Goal: Task Accomplishment & Management: Use online tool/utility

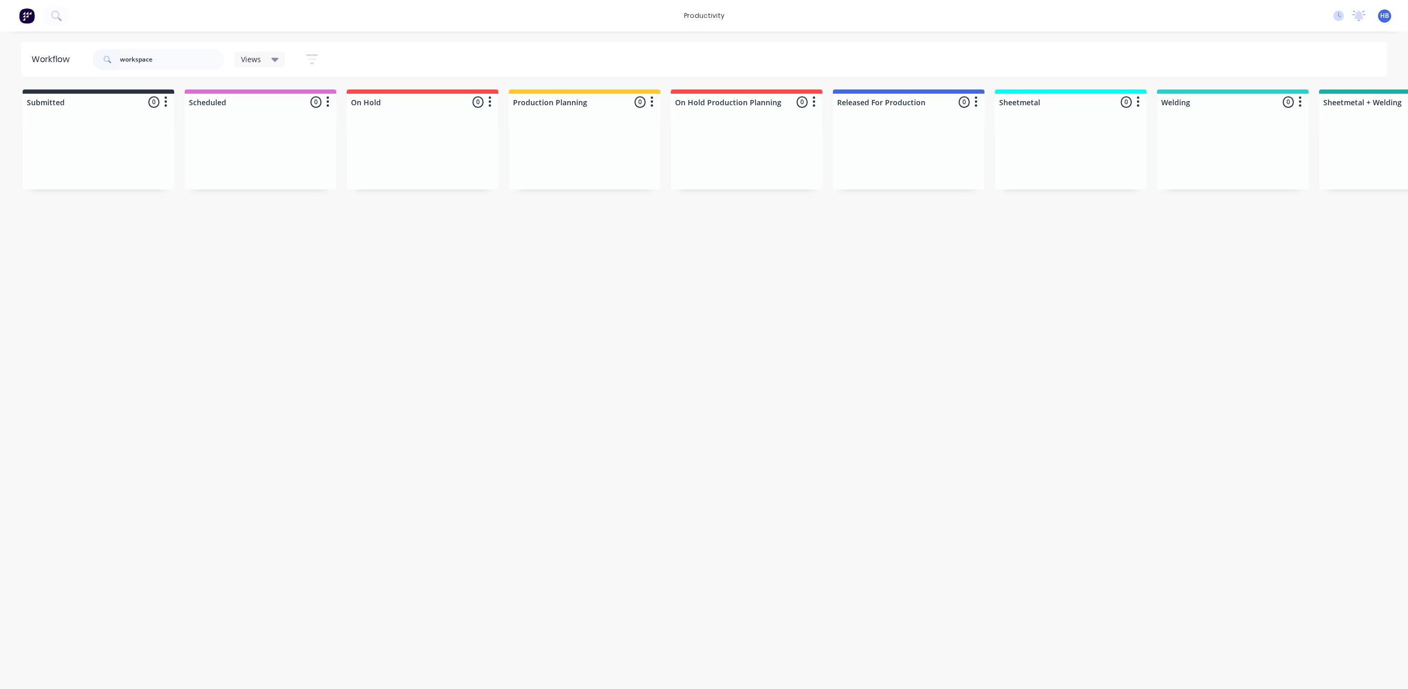
drag, startPoint x: 168, startPoint y: 57, endPoint x: 63, endPoint y: 45, distance: 106.0
click at [63, 45] on header "Workflow workspace Views Save new view None (Default) edit Delivery edit Produc…" at bounding box center [704, 59] width 1367 height 34
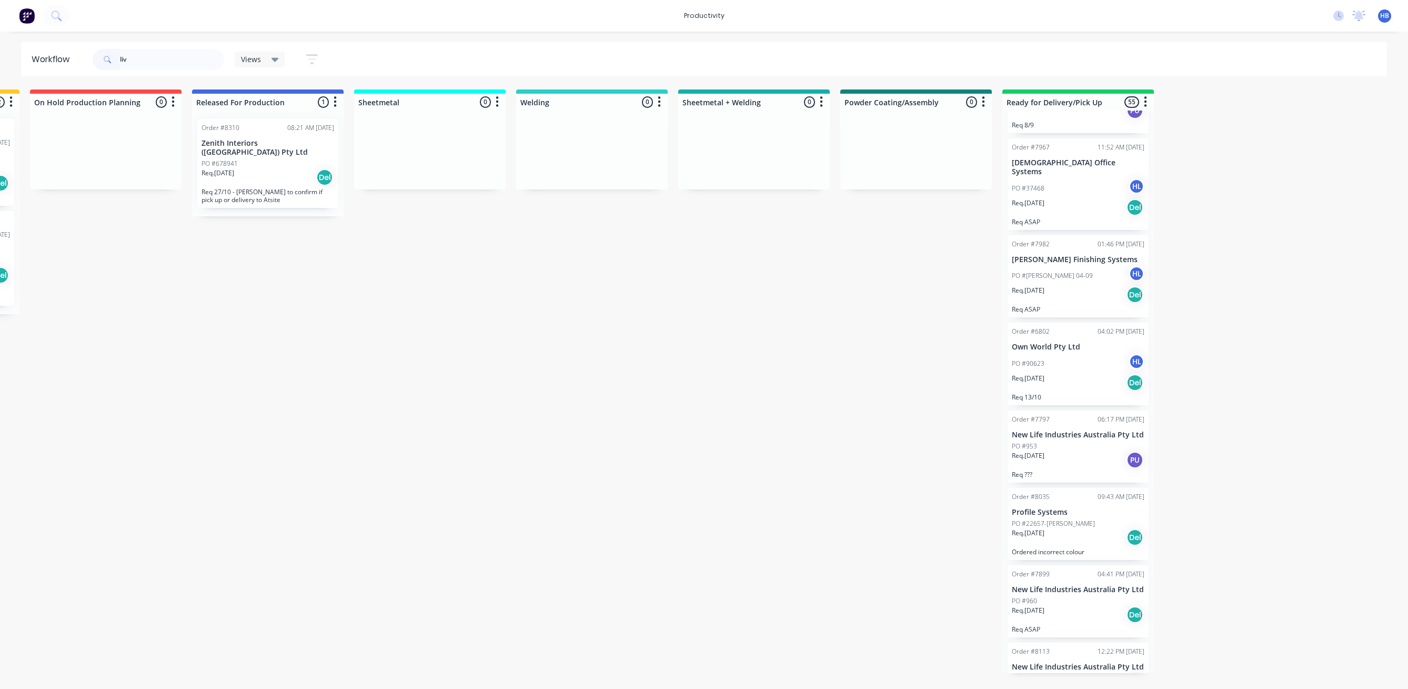
scroll to position [316, 0]
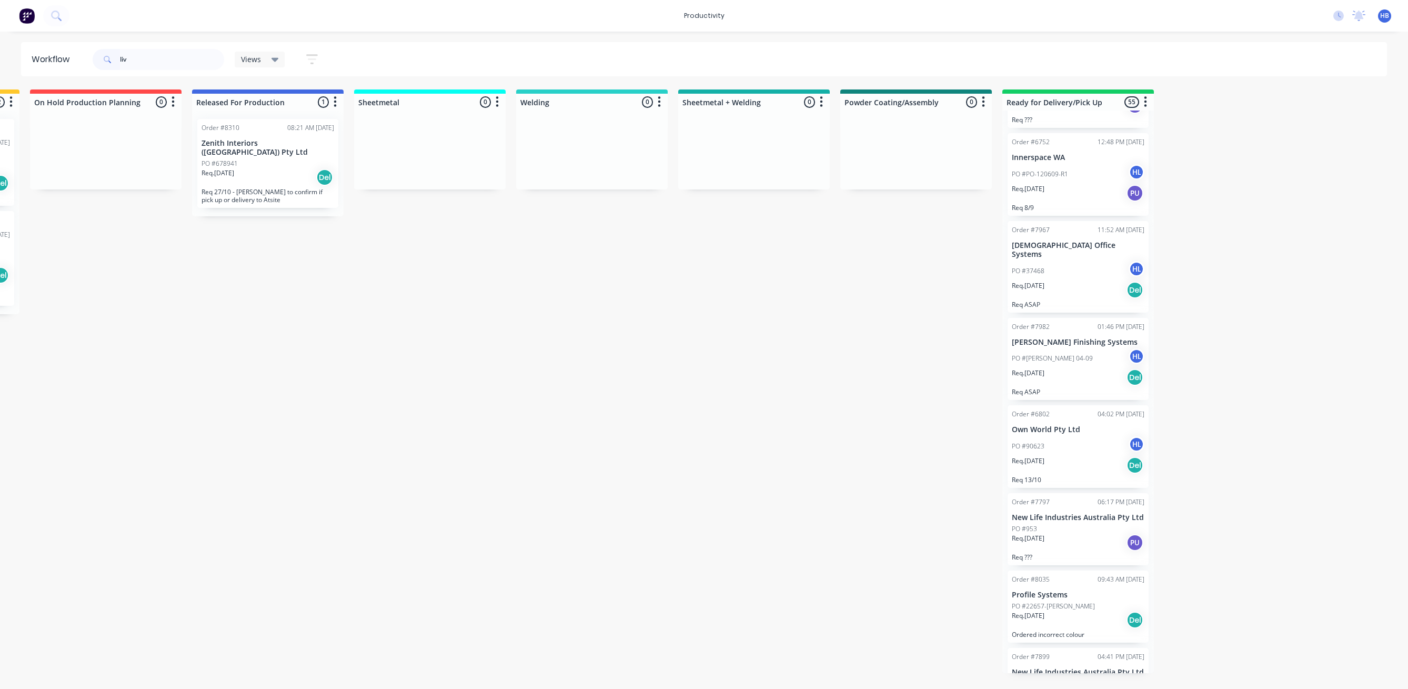
click at [146, 55] on input "liv" at bounding box center [172, 59] width 104 height 21
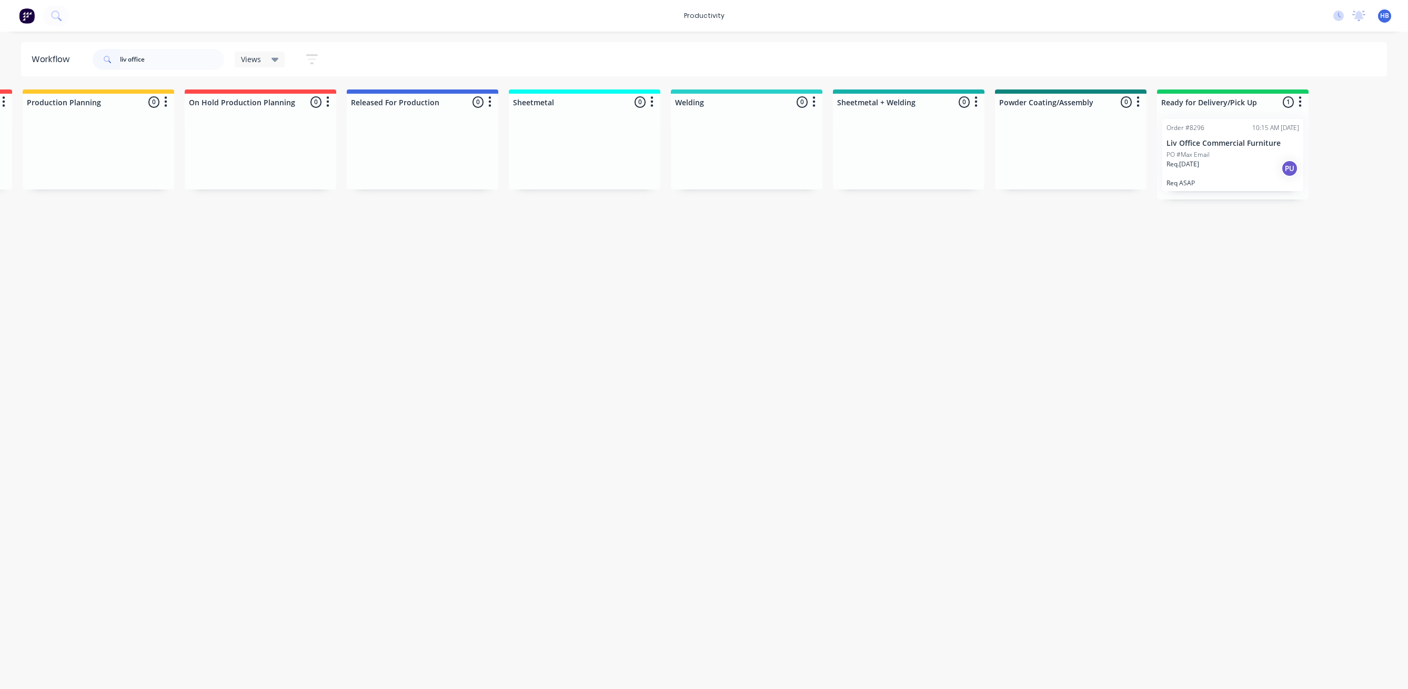
scroll to position [0, 488]
click at [1242, 144] on p "Liv Office Commercial Furniture" at bounding box center [1231, 143] width 133 height 9
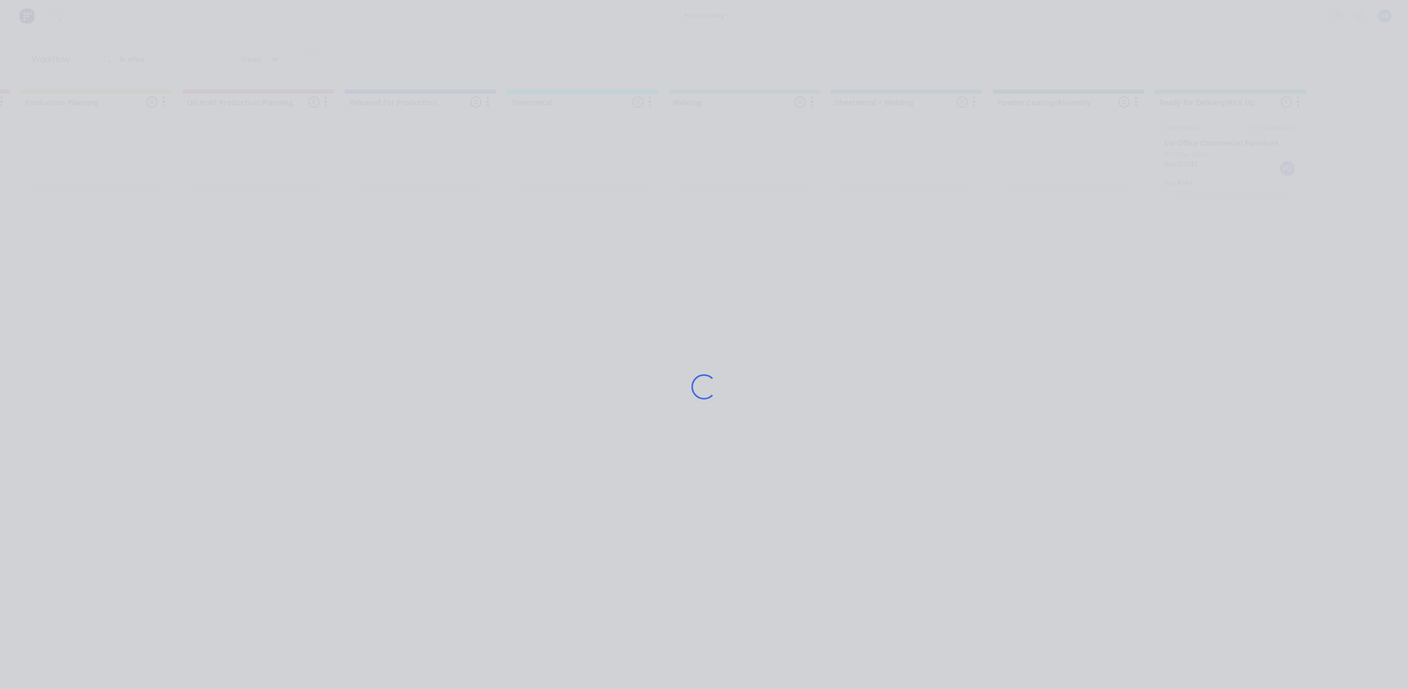
click at [1242, 145] on div "Loading..." at bounding box center [704, 344] width 1408 height 689
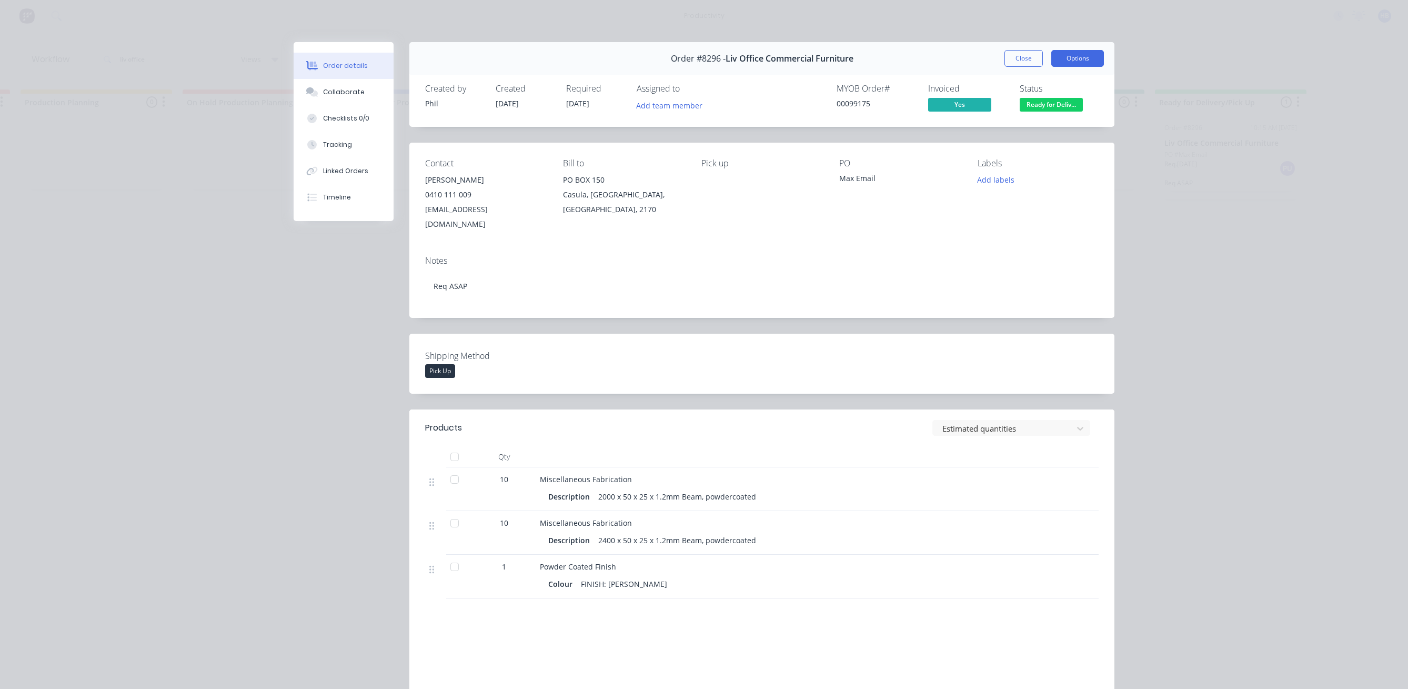
click at [1069, 58] on button "Options" at bounding box center [1078, 58] width 53 height 17
click at [1026, 103] on div "Work Order" at bounding box center [1049, 106] width 92 height 15
click at [1032, 123] on div "Standard" at bounding box center [1049, 127] width 92 height 15
click at [1024, 59] on button "Close" at bounding box center [1024, 58] width 38 height 17
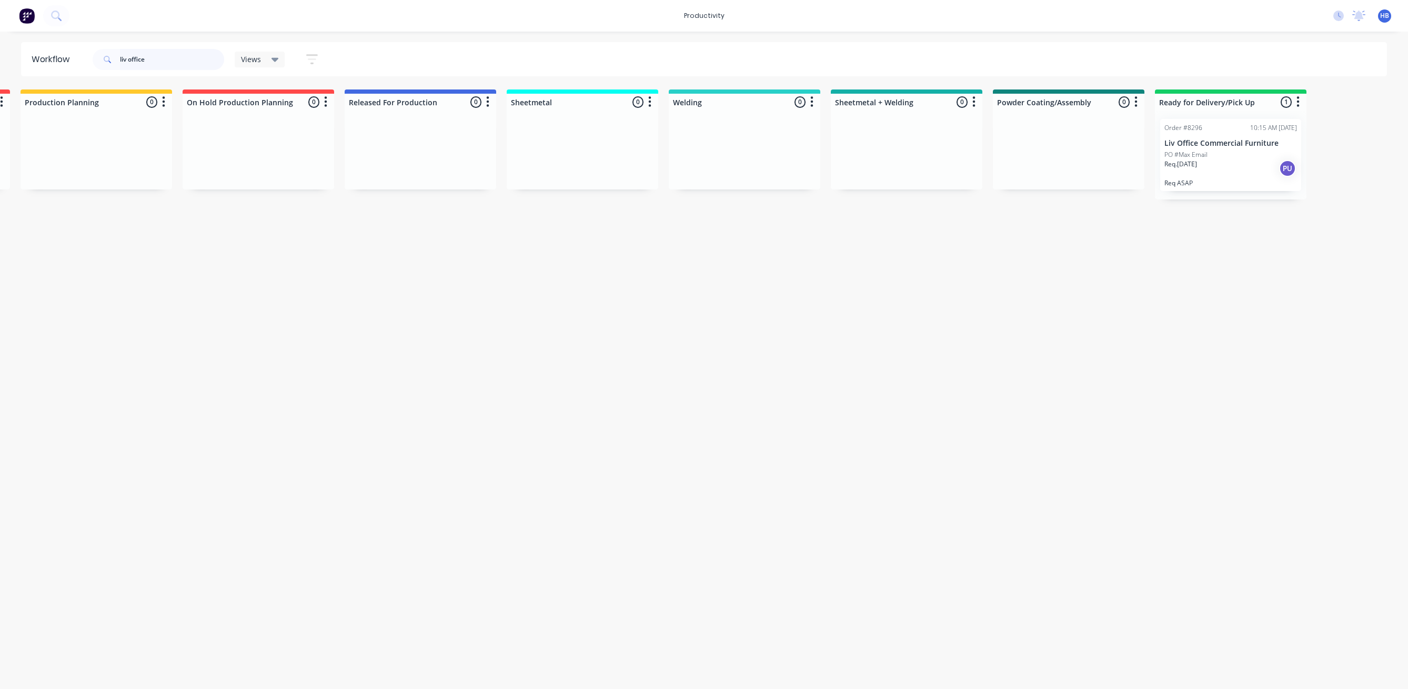
drag, startPoint x: 152, startPoint y: 57, endPoint x: 94, endPoint y: 57, distance: 57.9
click at [94, 57] on div "liv office" at bounding box center [159, 59] width 132 height 21
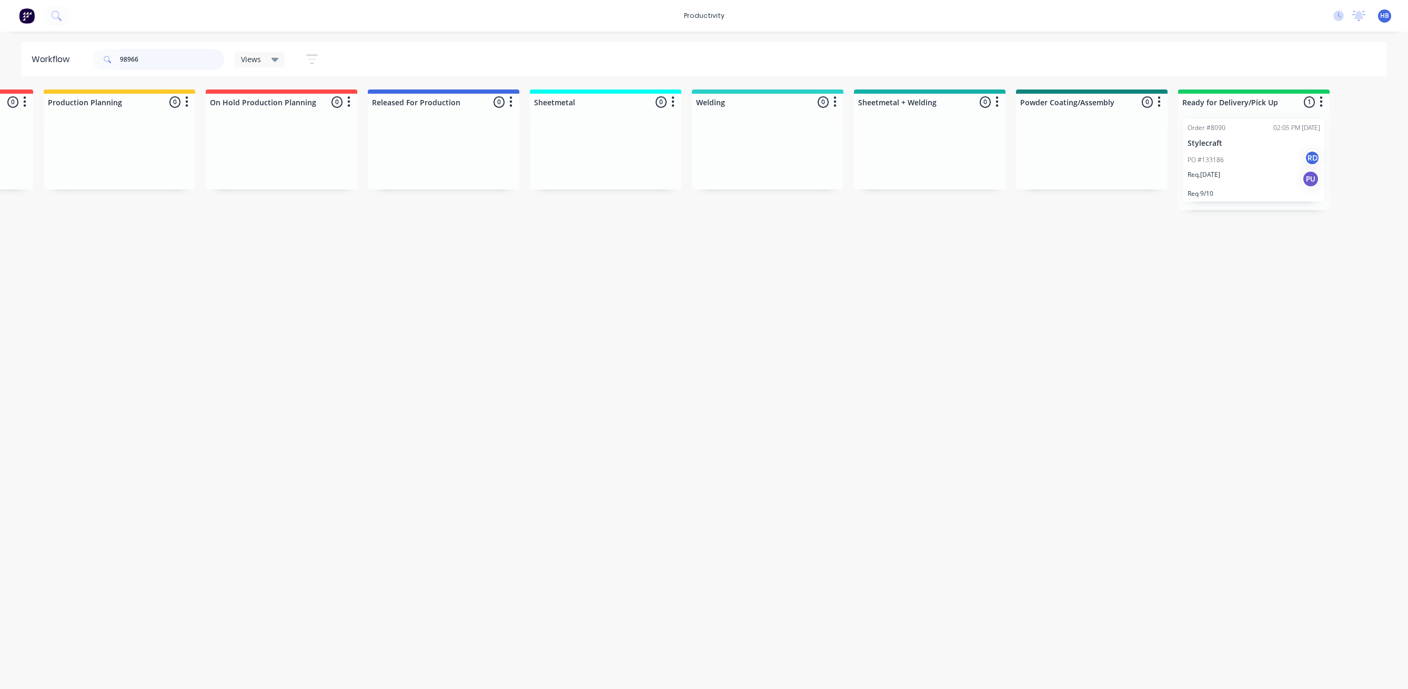
scroll to position [0, 466]
click at [1229, 184] on div "Req. [DATE] PU" at bounding box center [1253, 179] width 133 height 18
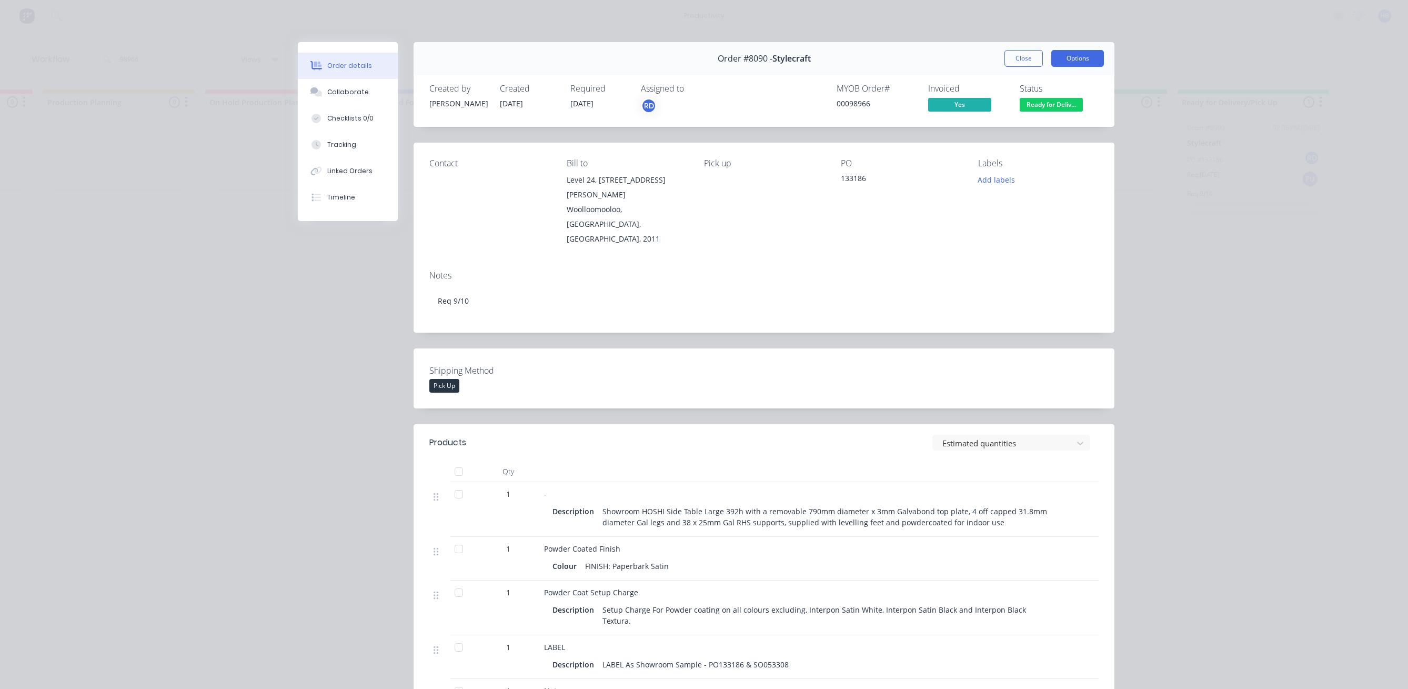
click at [1072, 63] on button "Options" at bounding box center [1078, 58] width 53 height 17
click at [1053, 104] on div "Work Order" at bounding box center [1049, 106] width 92 height 15
click at [1035, 127] on div "Standard" at bounding box center [1049, 127] width 92 height 15
click at [1027, 58] on button "Close" at bounding box center [1024, 58] width 38 height 17
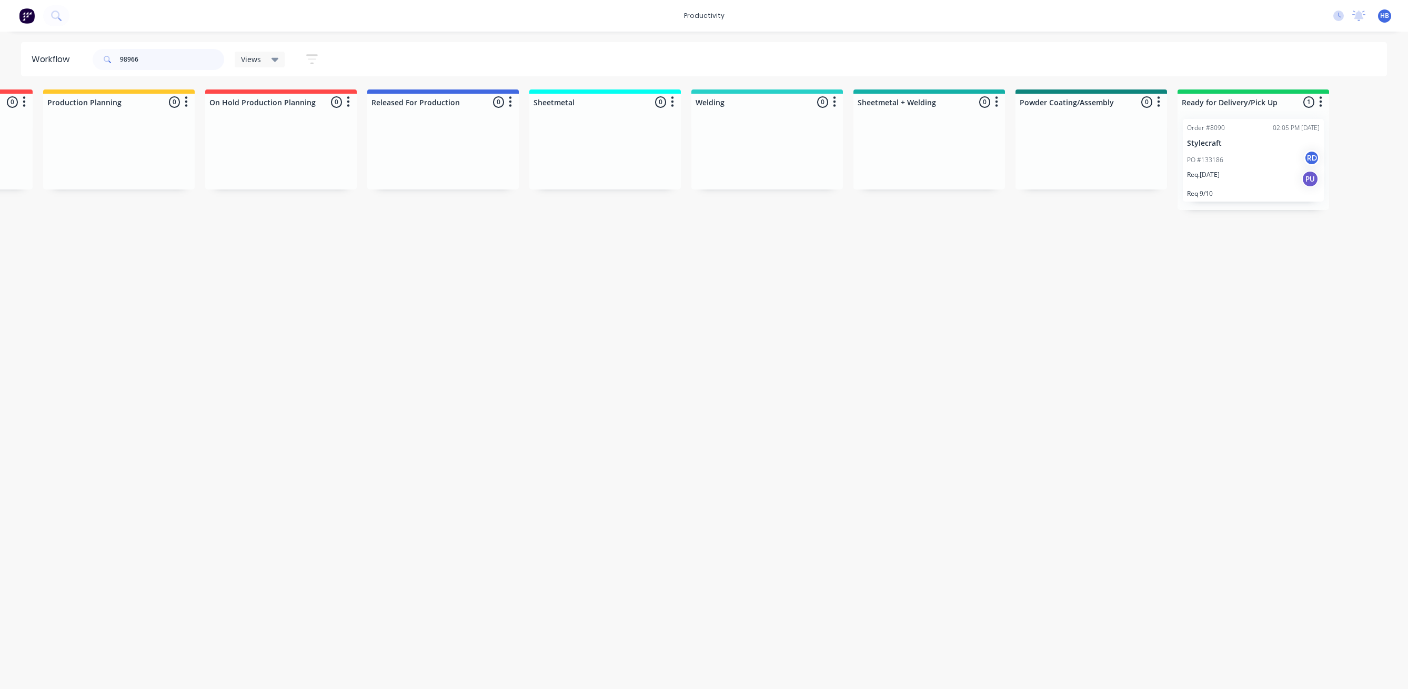
drag, startPoint x: 118, startPoint y: 57, endPoint x: 63, endPoint y: 57, distance: 55.3
click at [63, 57] on header "Workflow 98966 Views Save new view None (Default) edit Delivery edit Production…" at bounding box center [704, 59] width 1367 height 34
type input "92476"
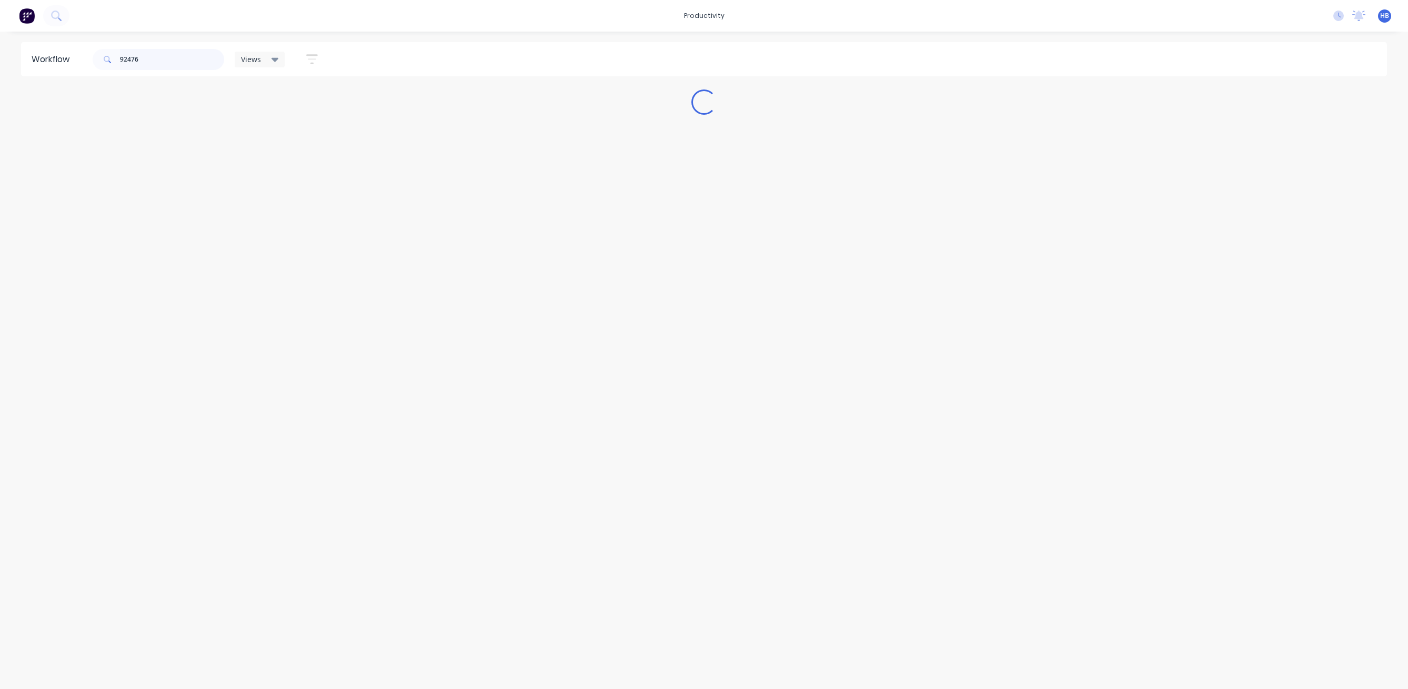
scroll to position [0, 0]
